Goal: Transaction & Acquisition: Purchase product/service

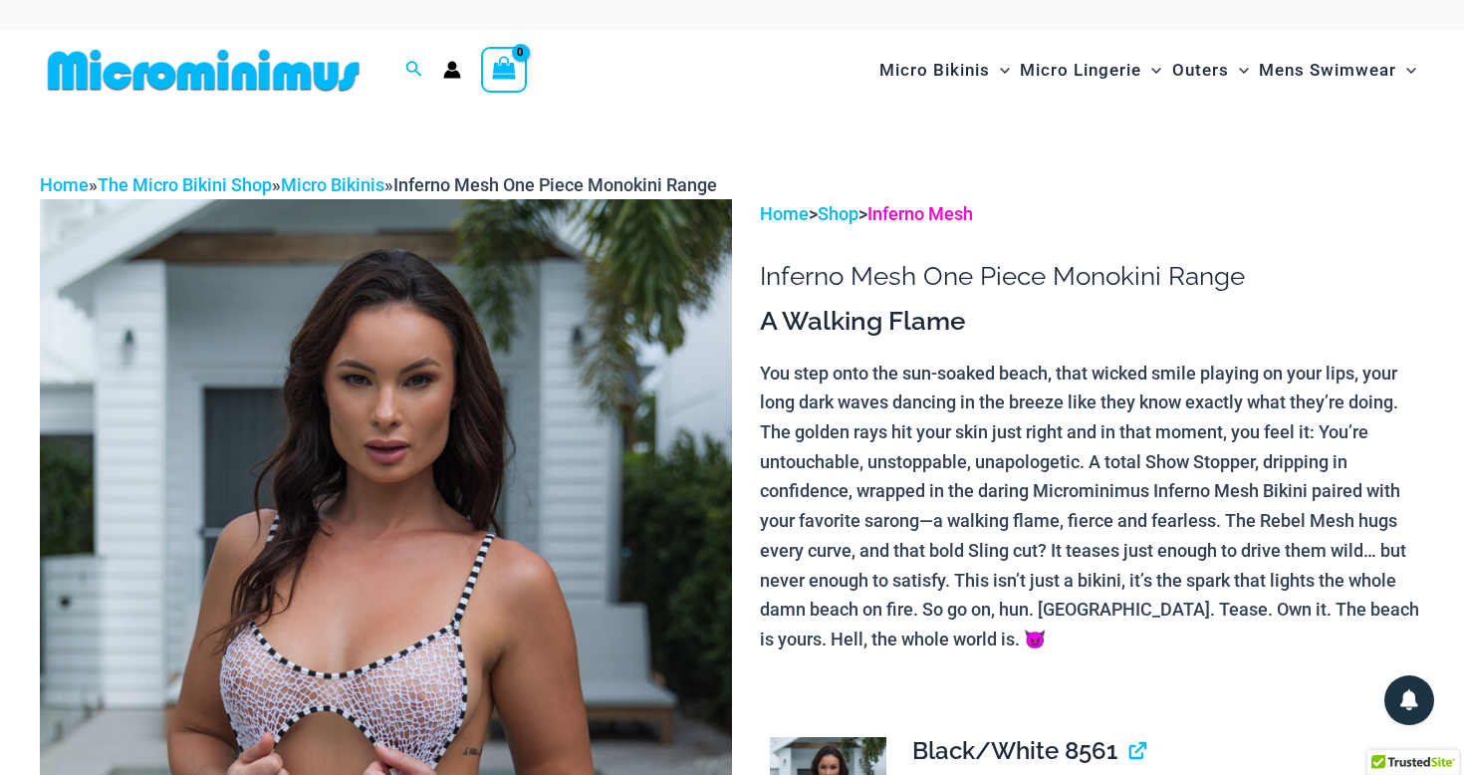
click at [913, 214] on link "Inferno Mesh" at bounding box center [920, 213] width 106 height 21
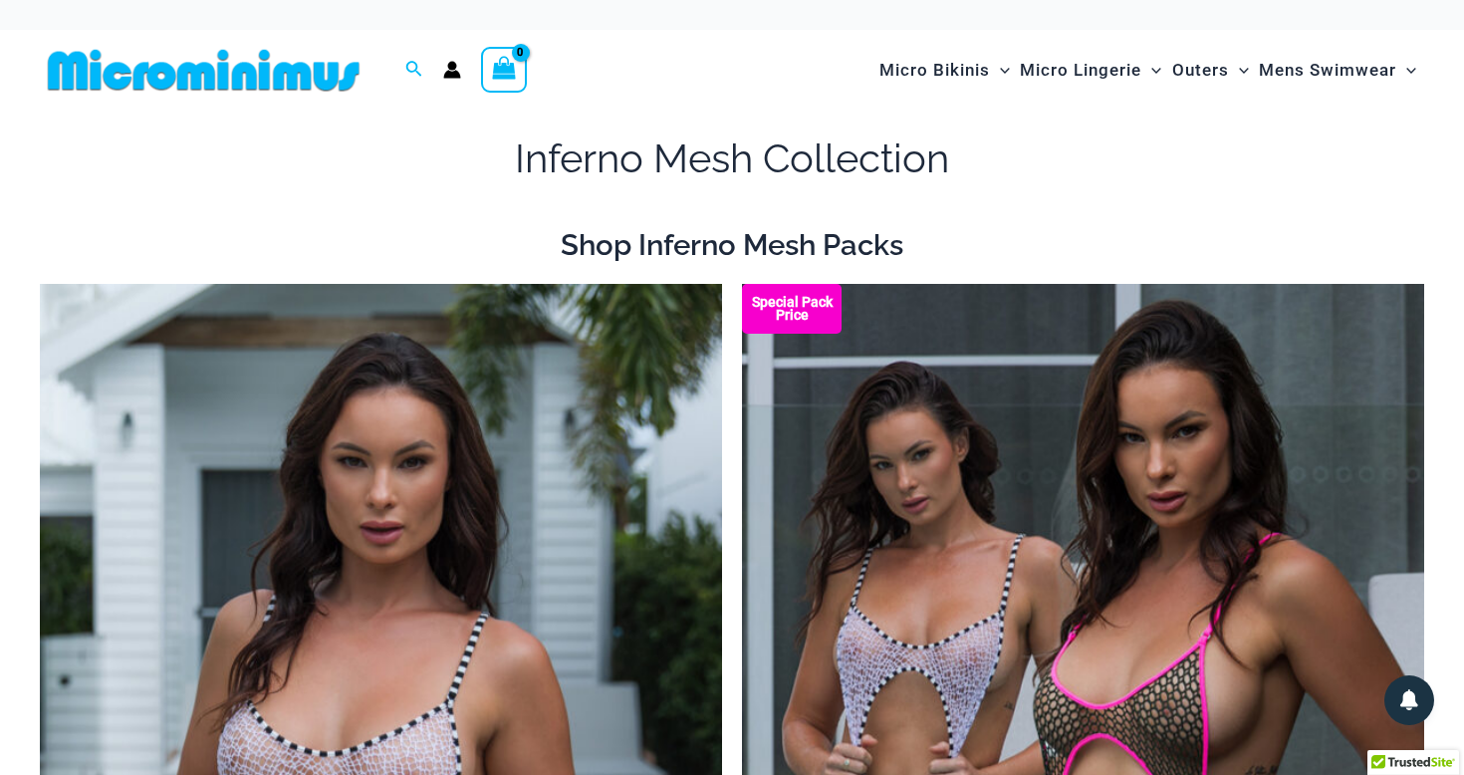
click at [176, 81] on img at bounding box center [204, 70] width 328 height 45
